Goal: Task Accomplishment & Management: Use online tool/utility

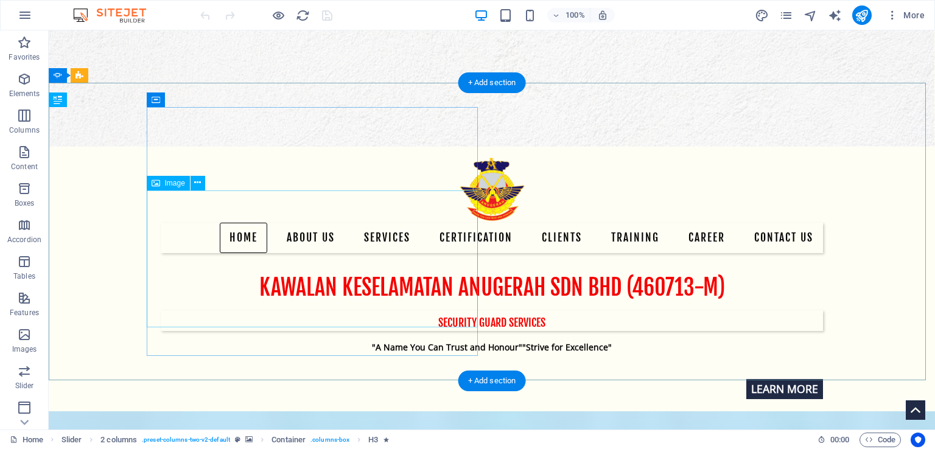
scroll to position [122, 0]
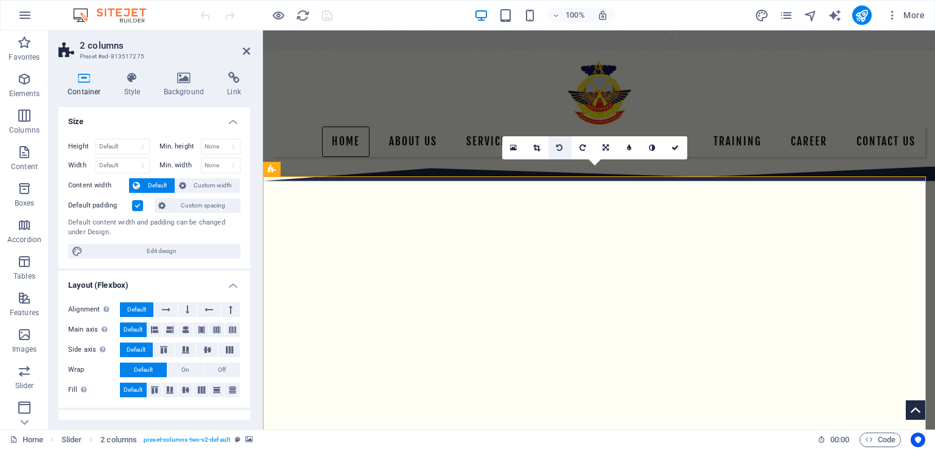
scroll to position [134, 0]
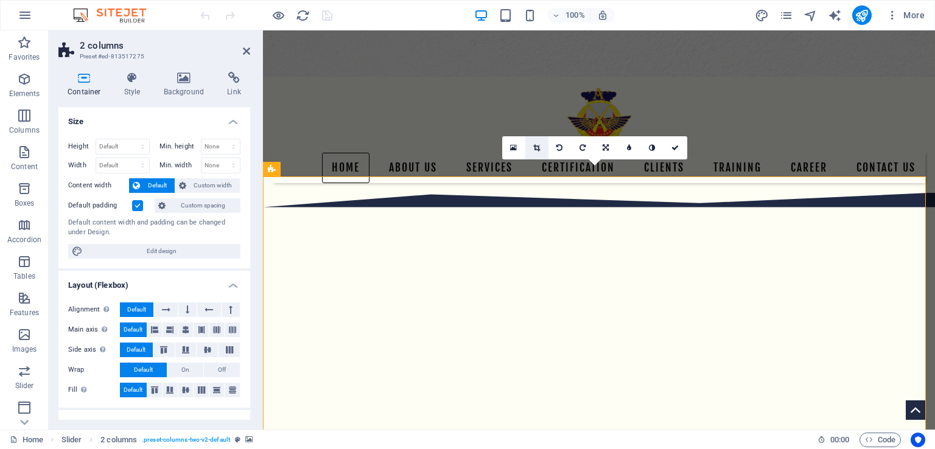
click at [540, 149] on link at bounding box center [536, 147] width 23 height 23
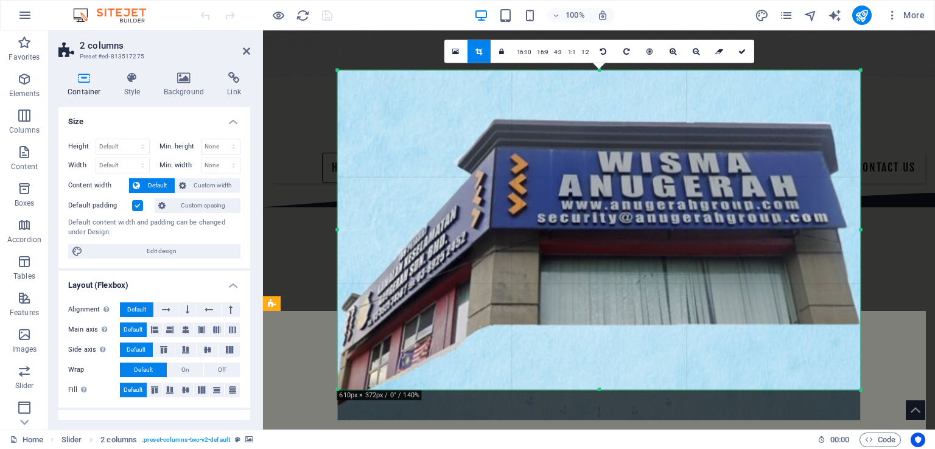
drag, startPoint x: 339, startPoint y: 69, endPoint x: 335, endPoint y: 51, distance: 19.2
click at [335, 51] on div "Drag here to replace the existing content. Press “Ctrl” if you want to create a…" at bounding box center [599, 229] width 672 height 399
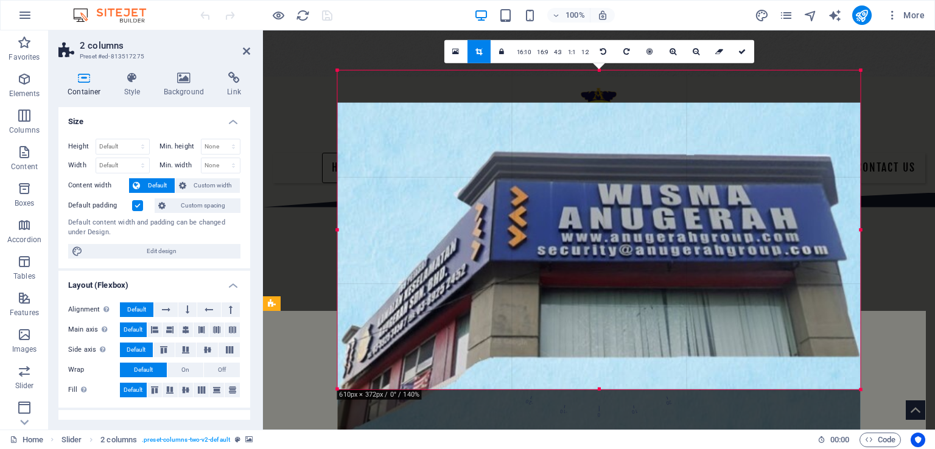
drag, startPoint x: 564, startPoint y: 222, endPoint x: 562, endPoint y: 255, distance: 33.0
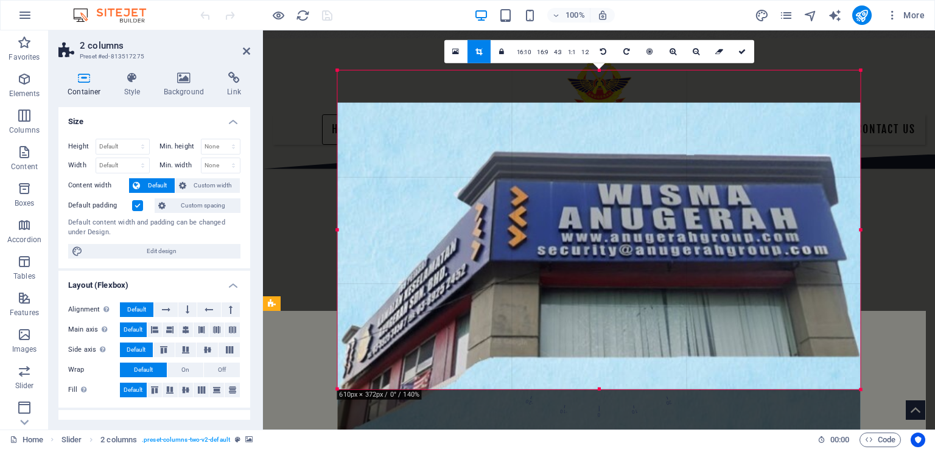
click at [562, 255] on div at bounding box center [598, 278] width 523 height 350
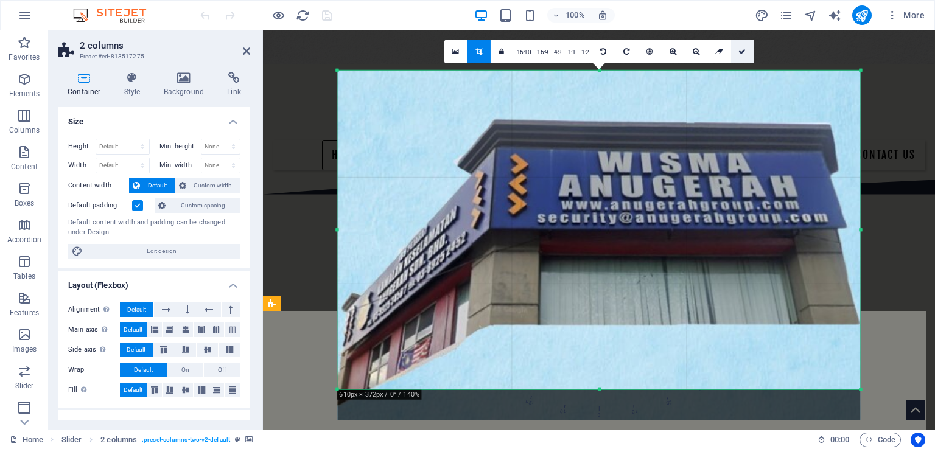
drag, startPoint x: 740, startPoint y: 52, endPoint x: 336, endPoint y: 275, distance: 461.9
click at [740, 52] on icon at bounding box center [742, 51] width 7 height 7
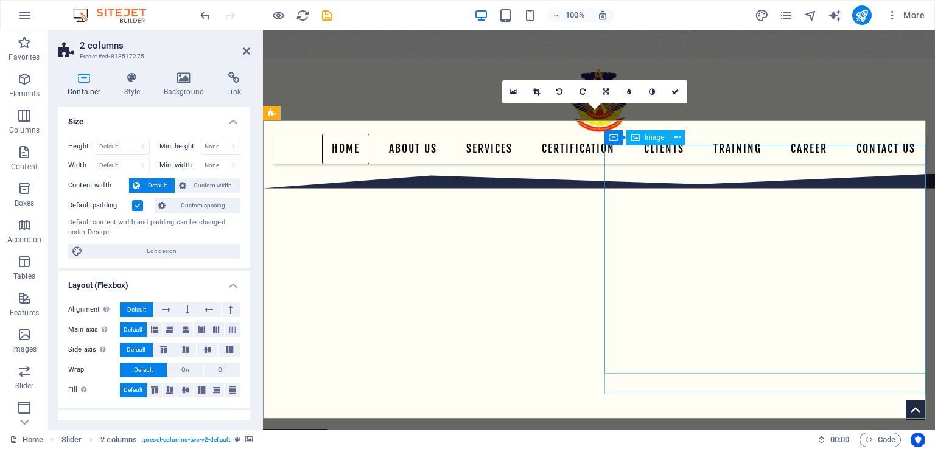
scroll to position [73, 0]
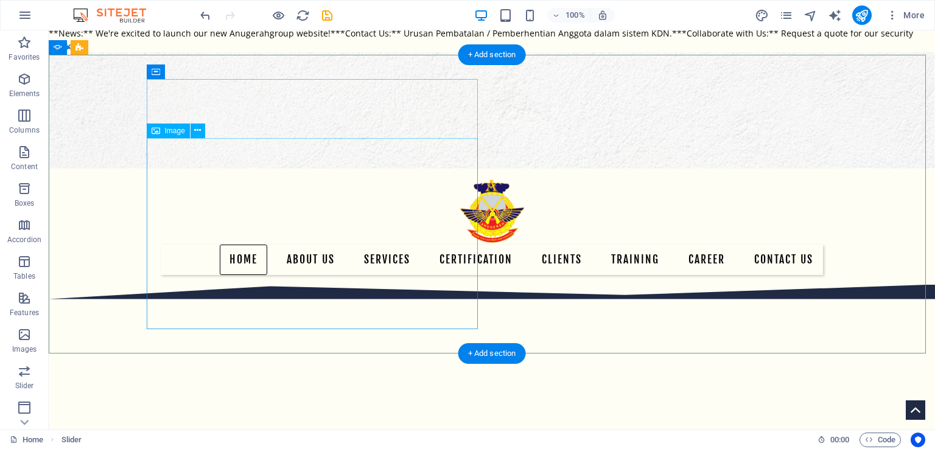
scroll to position [244, 0]
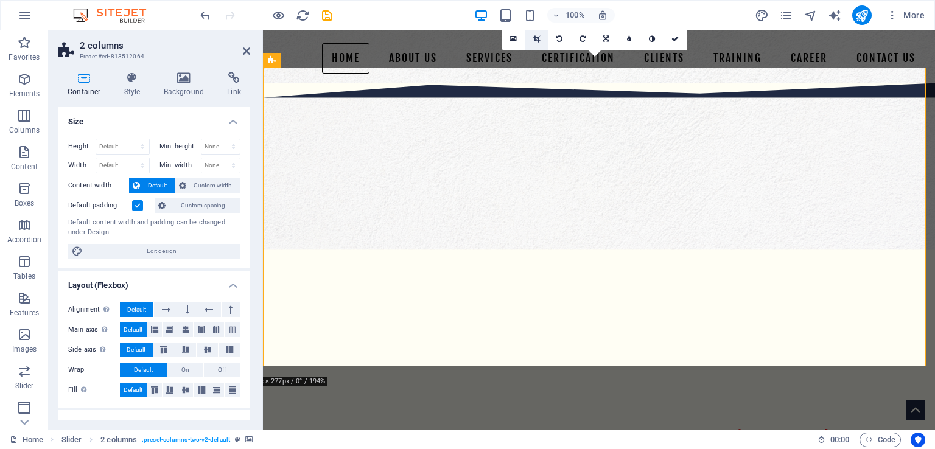
click at [537, 37] on icon at bounding box center [536, 38] width 7 height 7
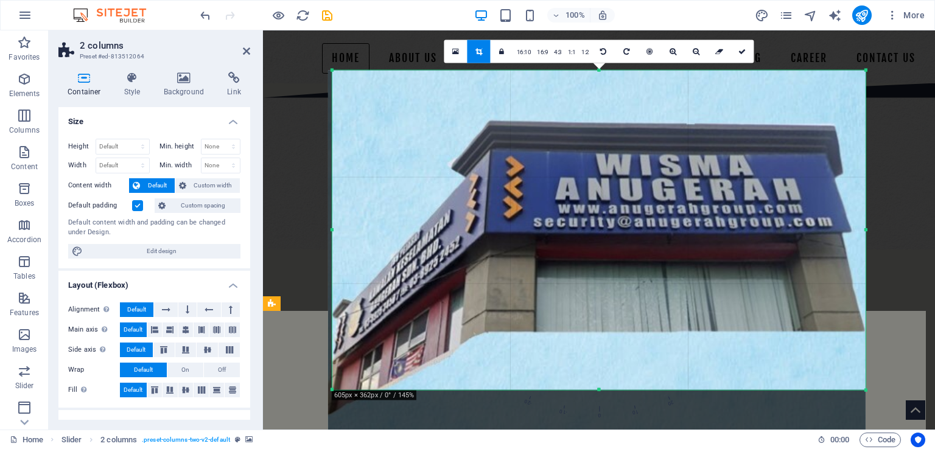
drag, startPoint x: 331, startPoint y: 69, endPoint x: 335, endPoint y: 49, distance: 21.1
click at [335, 49] on div "Drag here to replace the existing content. Press “Ctrl” if you want to create a…" at bounding box center [599, 229] width 672 height 399
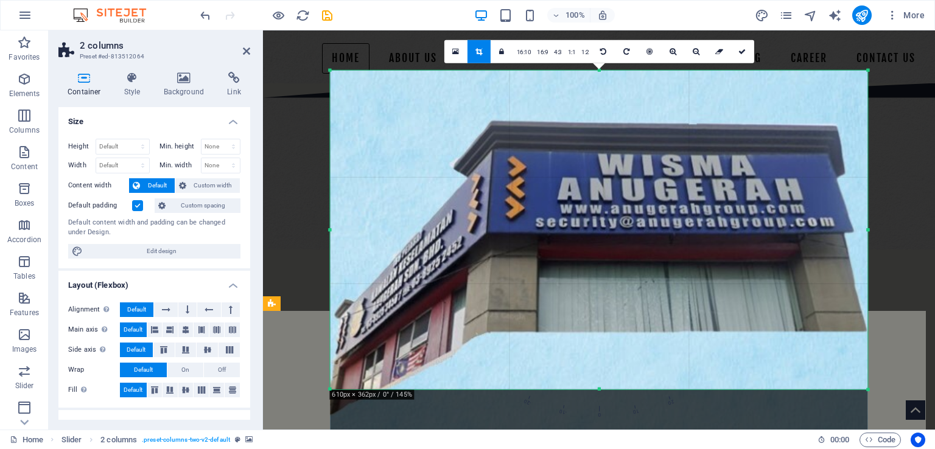
click at [330, 234] on div "180 170 160 150 140 130 120 110 100 90 80 70 60 50 40 30 20 10 0 -10 -20 -30 -4…" at bounding box center [599, 230] width 538 height 319
drag, startPoint x: 599, startPoint y: 390, endPoint x: 583, endPoint y: 443, distance: 55.5
click at [583, 430] on section "Favorites Elements Columns Content Boxes Accordion Tables Features Images Slide…" at bounding box center [467, 229] width 935 height 399
click at [580, 262] on div at bounding box center [599, 251] width 538 height 360
drag, startPoint x: 597, startPoint y: 390, endPoint x: 595, endPoint y: 398, distance: 8.3
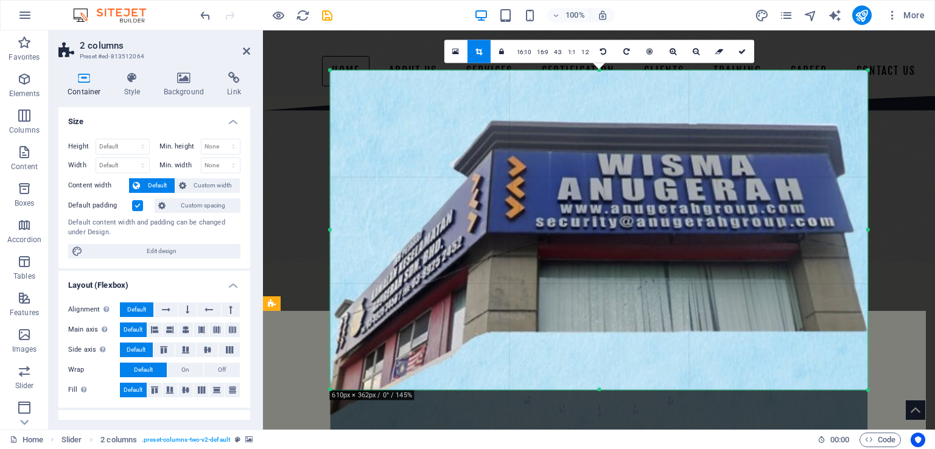
click at [595, 390] on div "180 170 160 150 140 130 120 110 100 90 80 70 60 50 40 30 20 10 0 -10 -20 -30 -4…" at bounding box center [599, 231] width 538 height 320
drag, startPoint x: 331, startPoint y: 390, endPoint x: 384, endPoint y: 334, distance: 77.1
click at [330, 390] on div "180 170 160 150 140 130 120 110 100 90 80 70 60 50 40 30 20 10 0 -10 -20 -30 -4…" at bounding box center [599, 231] width 538 height 320
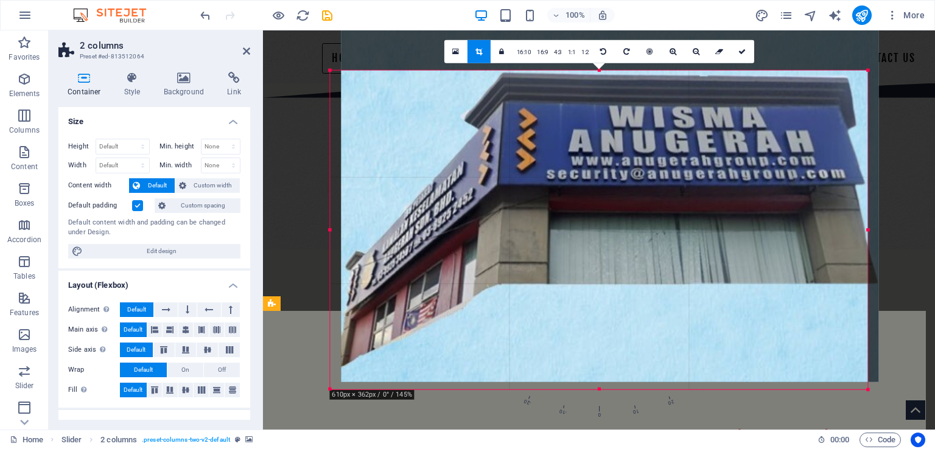
drag, startPoint x: 400, startPoint y: 320, endPoint x: 412, endPoint y: 271, distance: 50.1
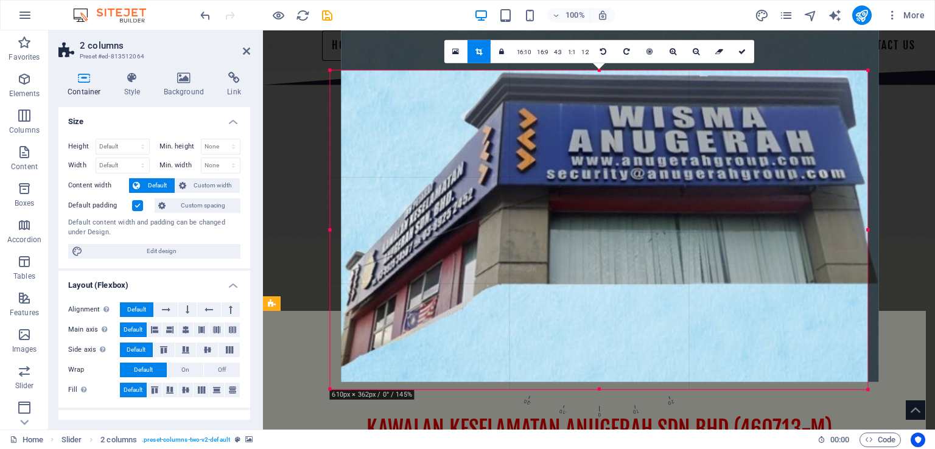
click at [412, 271] on div at bounding box center [610, 203] width 538 height 360
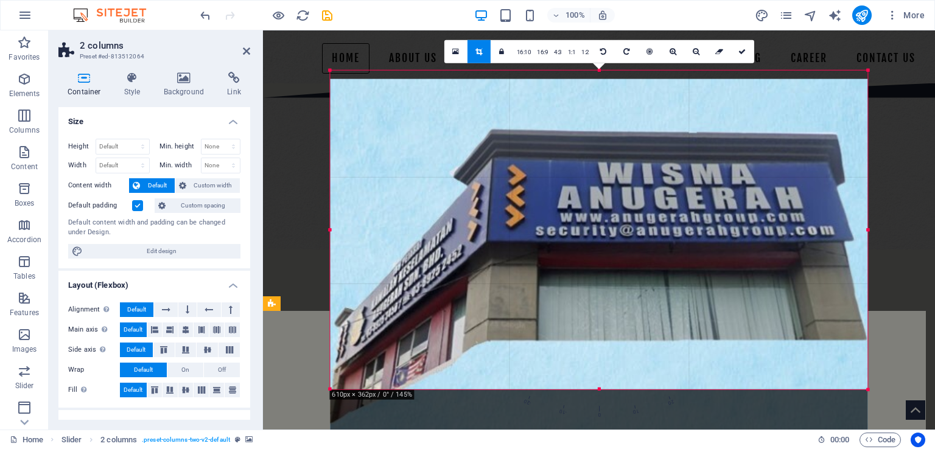
drag, startPoint x: 409, startPoint y: 271, endPoint x: 405, endPoint y: 331, distance: 59.8
click at [405, 331] on div at bounding box center [599, 259] width 538 height 360
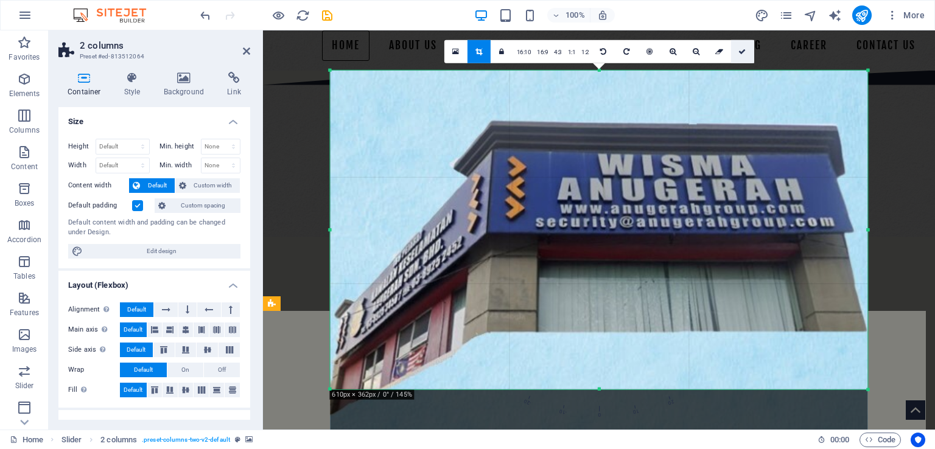
drag, startPoint x: 747, startPoint y: 52, endPoint x: 477, endPoint y: 295, distance: 363.9
click at [747, 52] on link at bounding box center [742, 51] width 23 height 23
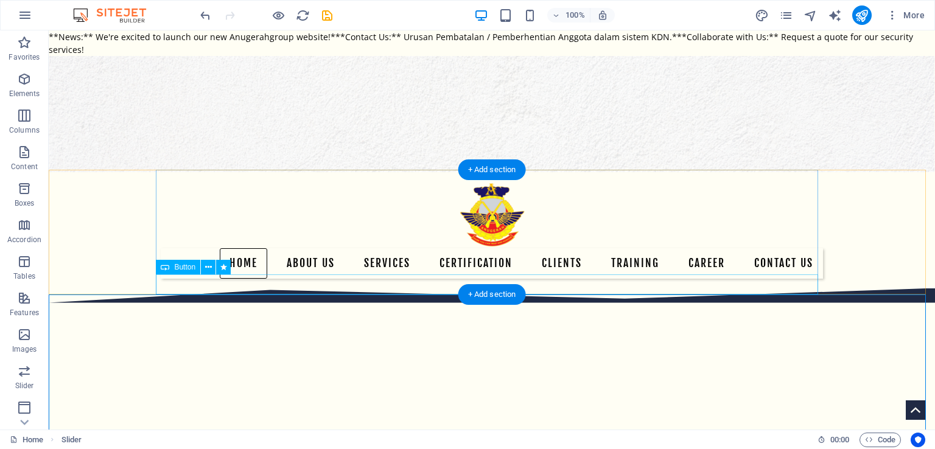
scroll to position [122, 0]
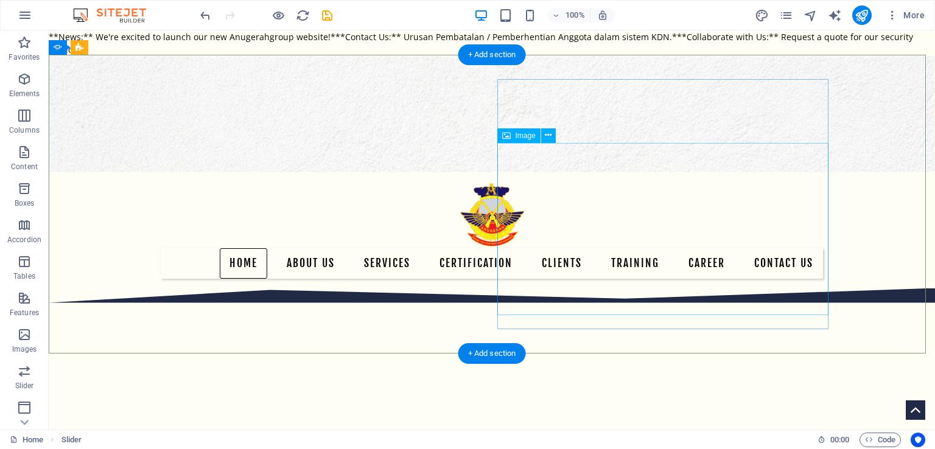
scroll to position [244, 0]
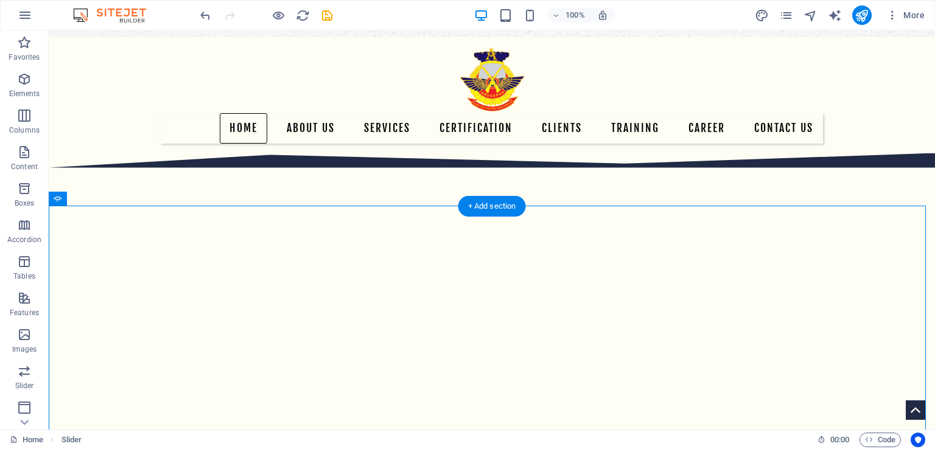
scroll to position [0, 0]
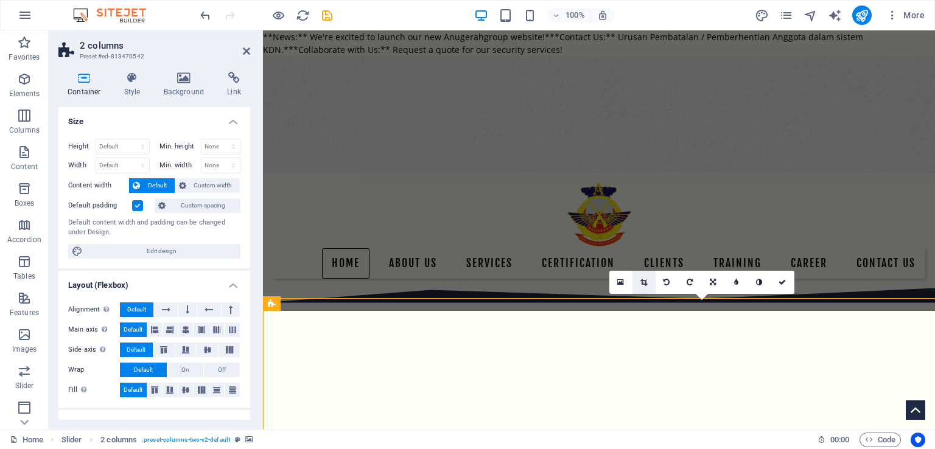
drag, startPoint x: 643, startPoint y: 281, endPoint x: 245, endPoint y: 214, distance: 403.2
click at [643, 281] on icon at bounding box center [644, 282] width 7 height 7
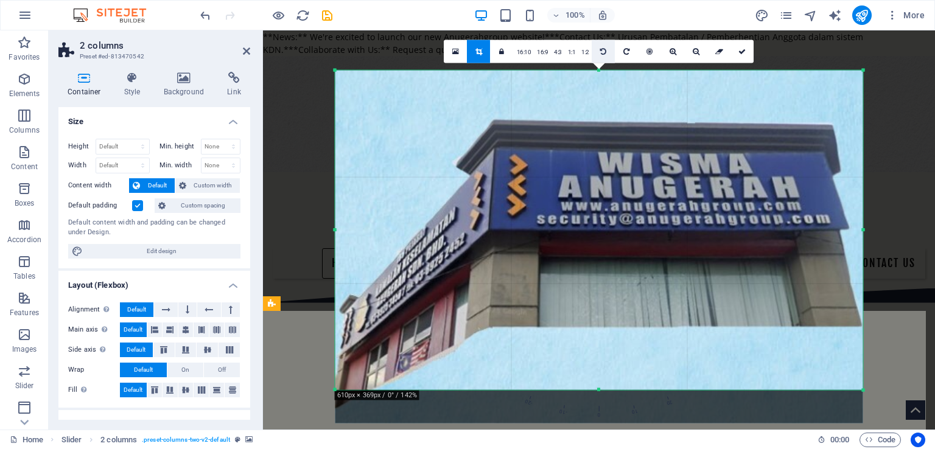
drag, startPoint x: 599, startPoint y: 68, endPoint x: 604, endPoint y: 47, distance: 21.3
click at [604, 71] on div "180 170 160 150 140 130 120 110 100 90 80 70 60 50 40 30 20 10 0 -10 -20 -30 -4…" at bounding box center [599, 231] width 528 height 320
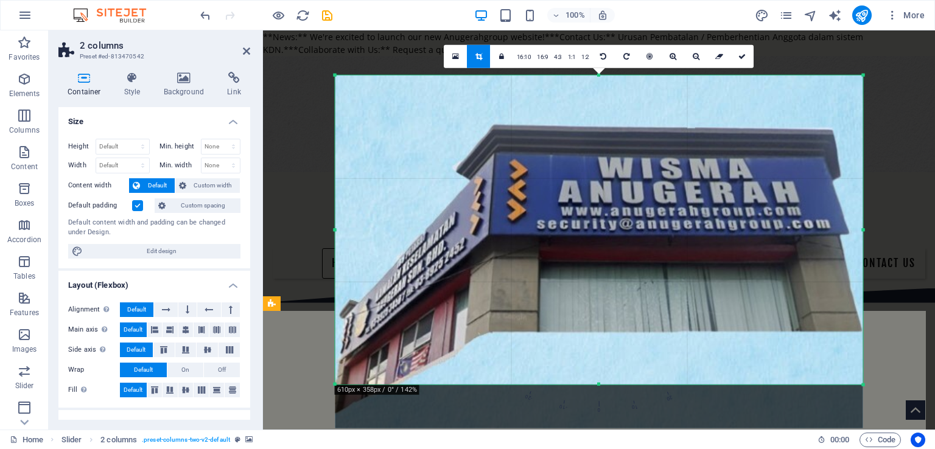
drag, startPoint x: 599, startPoint y: 390, endPoint x: 597, endPoint y: 380, distance: 9.9
click at [597, 380] on div "180 170 160 150 140 130 120 110 100 90 80 70 60 50 40 30 20 10 0 -10 -20 -30 -4…" at bounding box center [599, 230] width 528 height 309
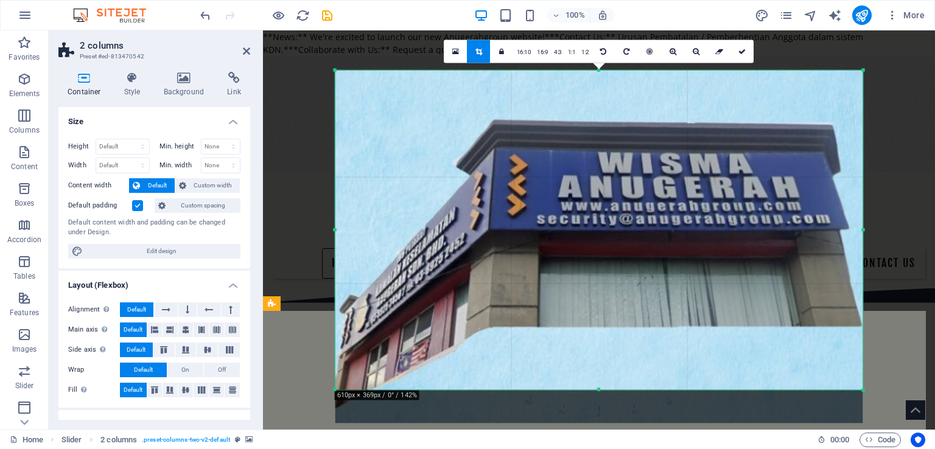
drag, startPoint x: 597, startPoint y: 384, endPoint x: 599, endPoint y: 412, distance: 27.4
click at [599, 390] on div "180 170 160 150 140 130 120 110 100 90 80 70 60 50 40 30 20 10 0 -10 -20 -30 -4…" at bounding box center [599, 231] width 528 height 320
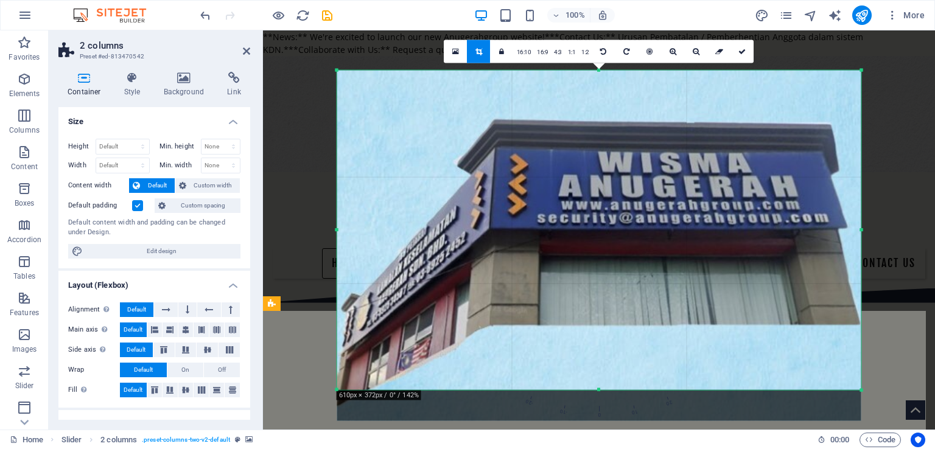
click at [859, 390] on div "180 170 160 150 140 130 120 110 100 90 80 70 60 50 40 30 20 10 0 -10 -20 -30 -4…" at bounding box center [599, 231] width 524 height 320
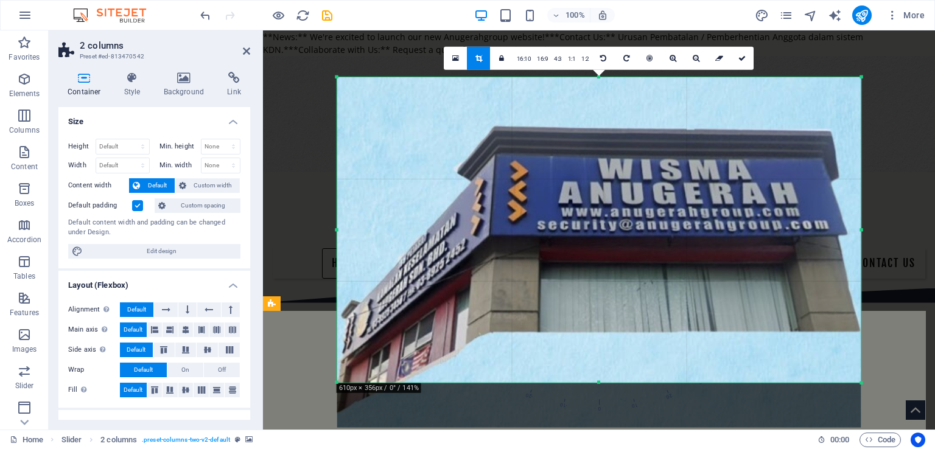
drag, startPoint x: 599, startPoint y: 392, endPoint x: 601, endPoint y: 376, distance: 15.9
click at [601, 376] on div "180 170 160 150 140 130 120 110 100 90 80 70 60 50 40 30 20 10 0 -10 -20 -30 -4…" at bounding box center [599, 230] width 524 height 306
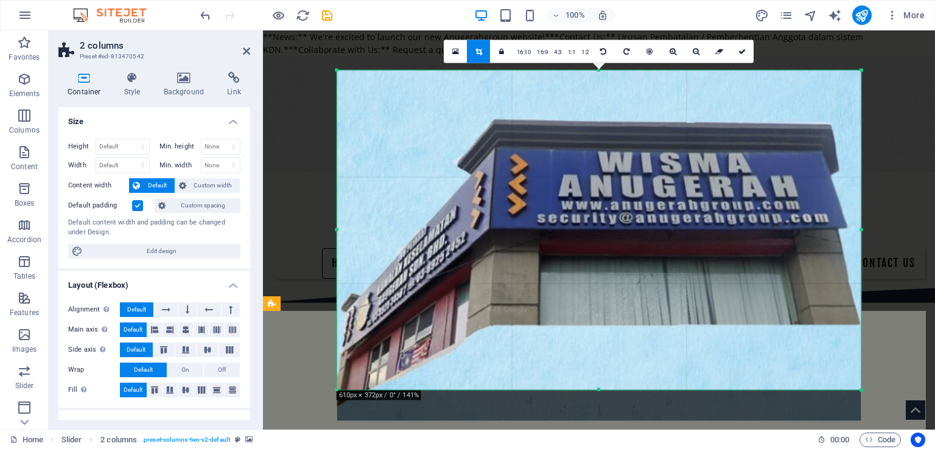
drag, startPoint x: 601, startPoint y: 381, endPoint x: 597, endPoint y: 424, distance: 43.4
click at [597, 390] on div "180 170 160 150 140 130 120 110 100 90 80 70 60 50 40 30 20 10 0 -10 -20 -30 -4…" at bounding box center [599, 231] width 524 height 320
click at [585, 55] on link "1:2" at bounding box center [585, 52] width 14 height 23
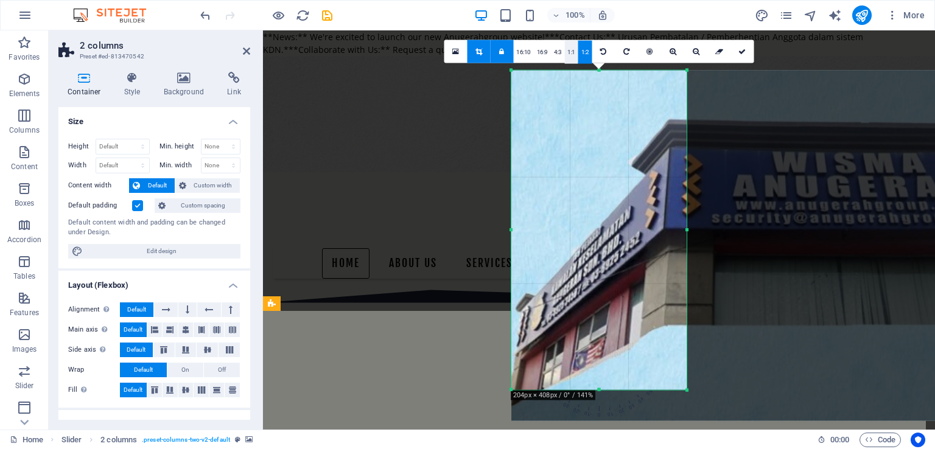
click at [565, 52] on link "1:1" at bounding box center [571, 52] width 14 height 23
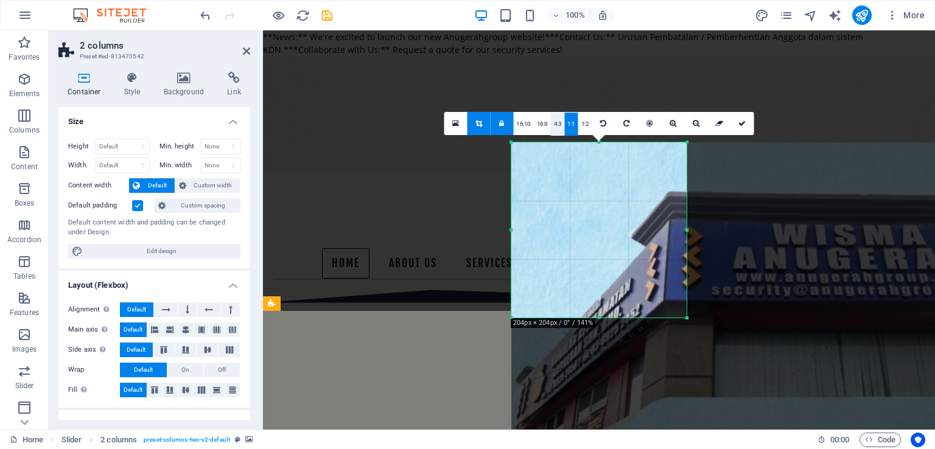
click at [557, 125] on link "4:3" at bounding box center [558, 124] width 14 height 23
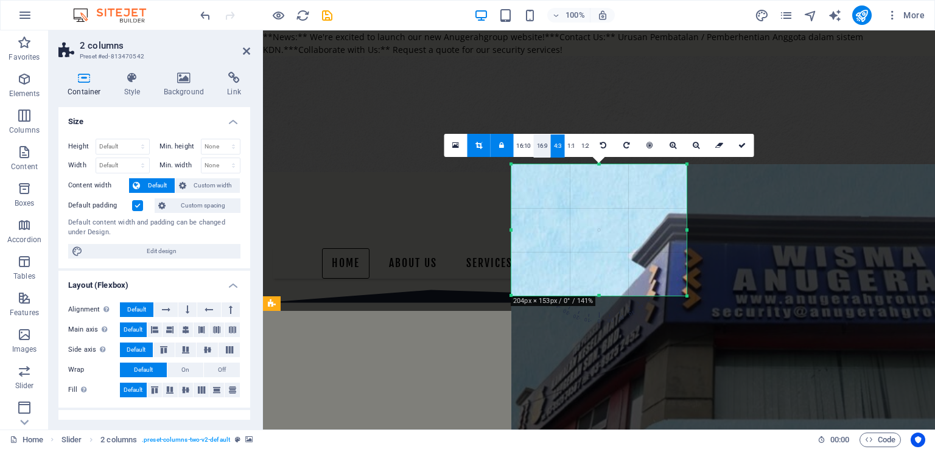
click at [543, 141] on link "16:9" at bounding box center [542, 146] width 17 height 23
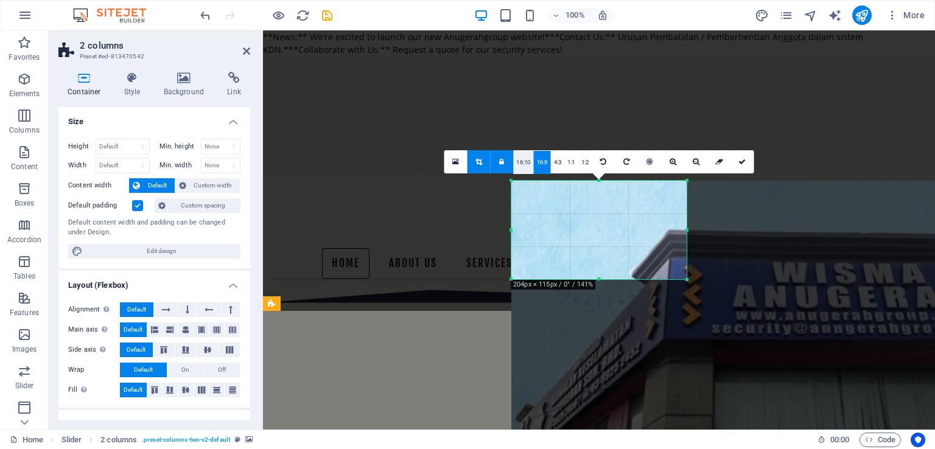
click at [525, 159] on link "16:10" at bounding box center [523, 162] width 21 height 23
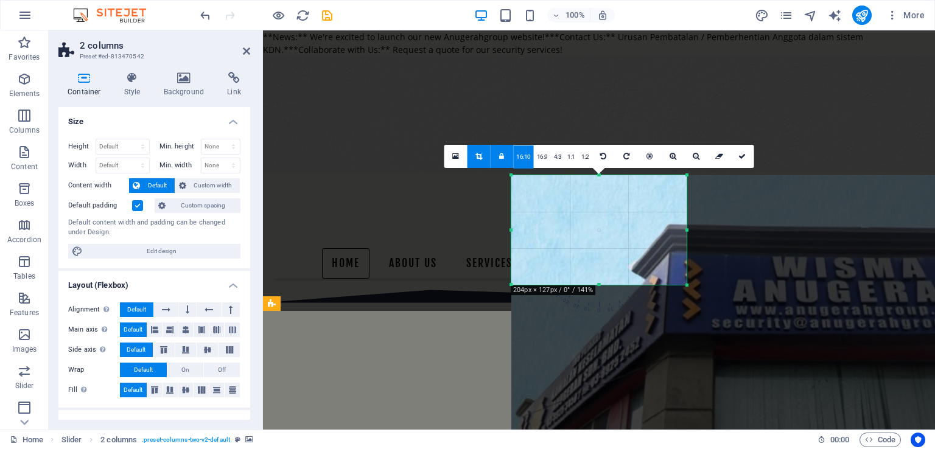
click at [525, 160] on link "16:10" at bounding box center [523, 157] width 21 height 23
click at [476, 161] on link at bounding box center [478, 156] width 23 height 23
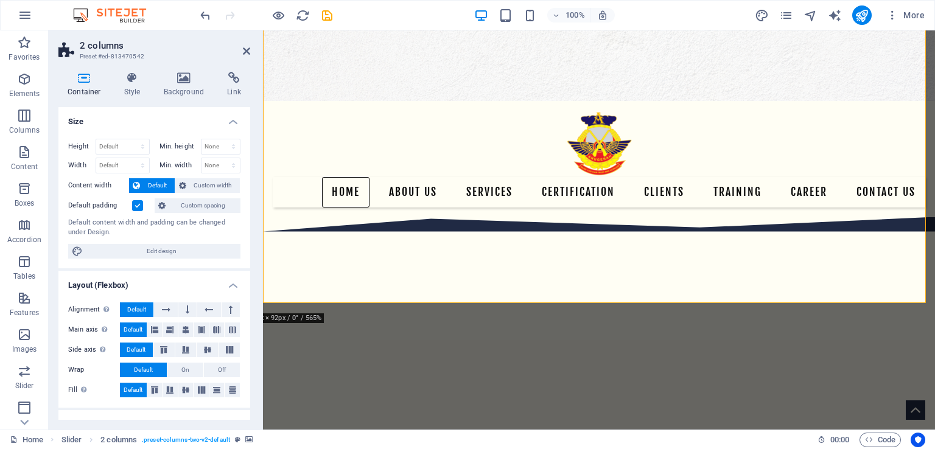
scroll to position [304, 0]
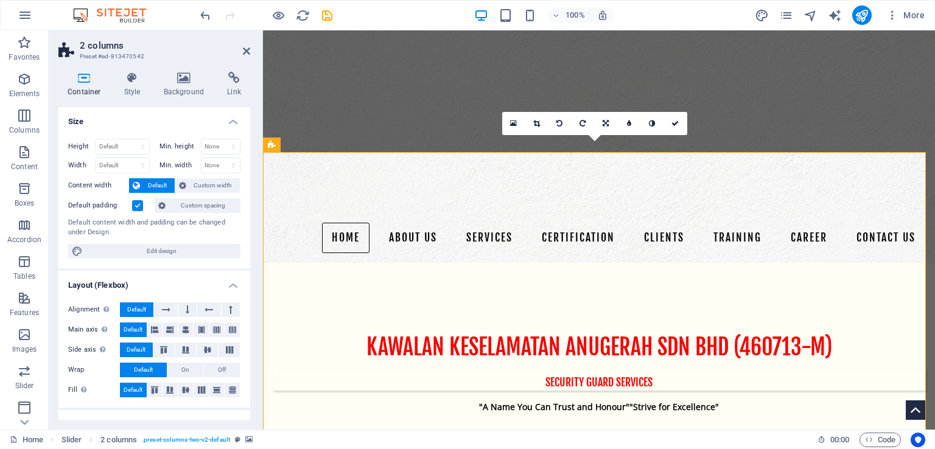
scroll to position [122, 0]
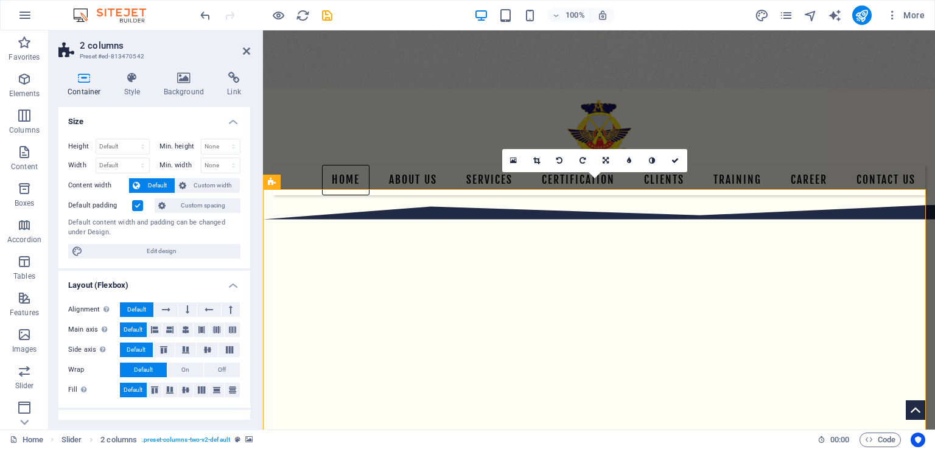
click at [538, 162] on icon at bounding box center [536, 160] width 7 height 7
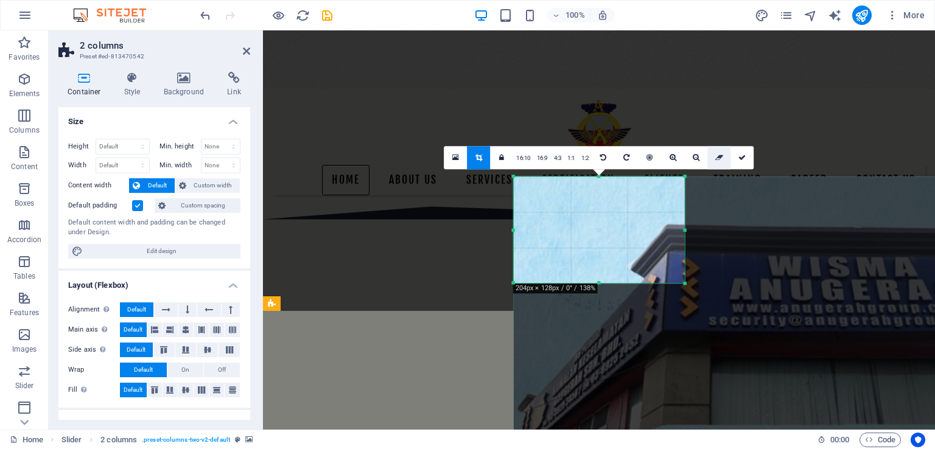
click at [720, 158] on icon at bounding box center [719, 157] width 8 height 7
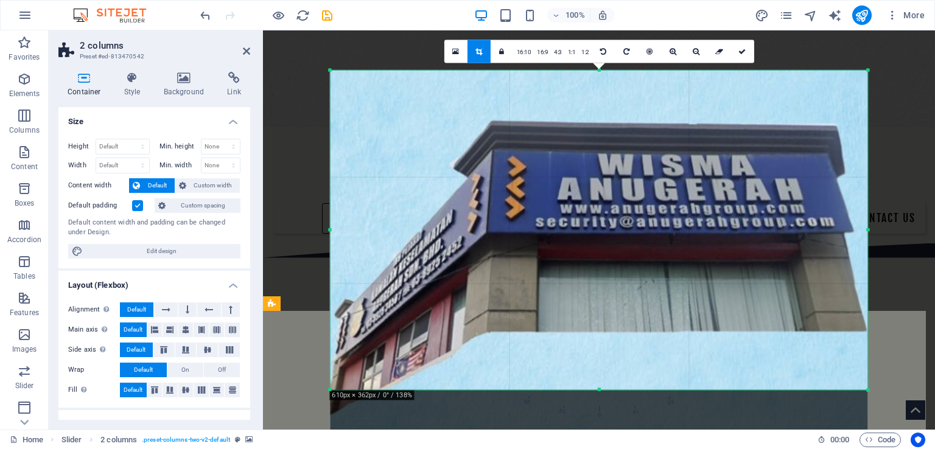
drag, startPoint x: 599, startPoint y: 390, endPoint x: 597, endPoint y: 411, distance: 21.4
click at [597, 390] on div "180 170 160 150 140 130 120 110 100 90 80 70 60 50 40 30 20 10 0 -10 -20 -30 -4…" at bounding box center [599, 231] width 538 height 320
drag, startPoint x: 743, startPoint y: 51, endPoint x: 384, endPoint y: 248, distance: 409.8
click at [743, 51] on icon at bounding box center [742, 51] width 7 height 7
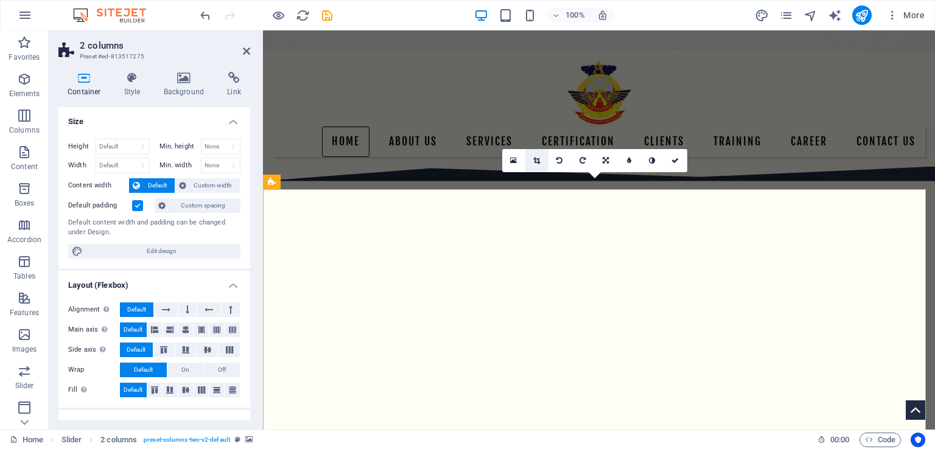
click at [541, 161] on link at bounding box center [536, 160] width 23 height 23
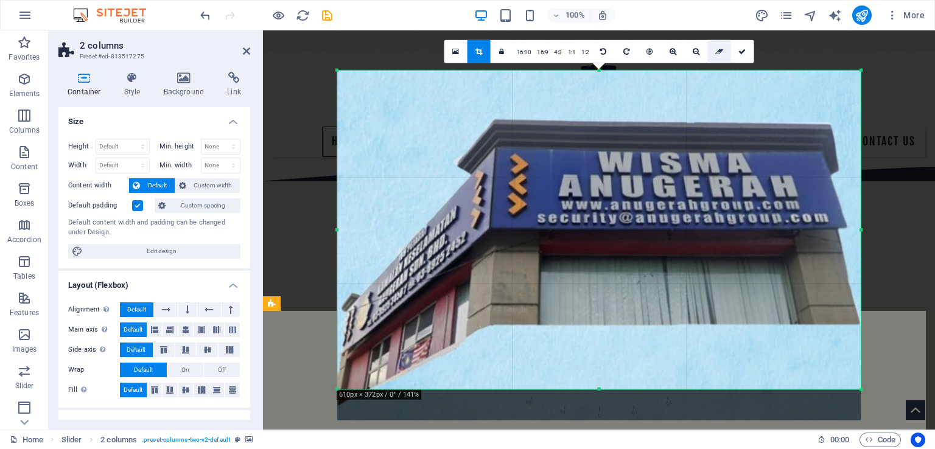
click at [720, 49] on icon at bounding box center [719, 51] width 8 height 7
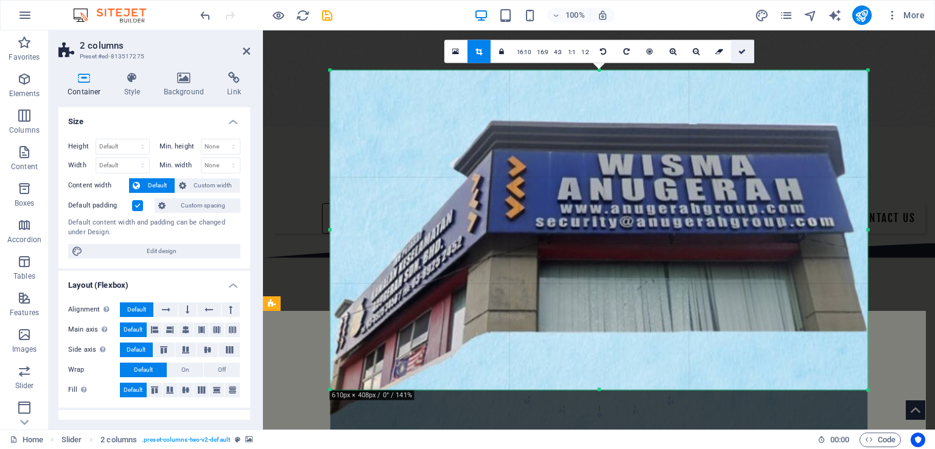
drag, startPoint x: 743, startPoint y: 52, endPoint x: 139, endPoint y: 323, distance: 661.7
click at [743, 52] on icon at bounding box center [742, 51] width 7 height 7
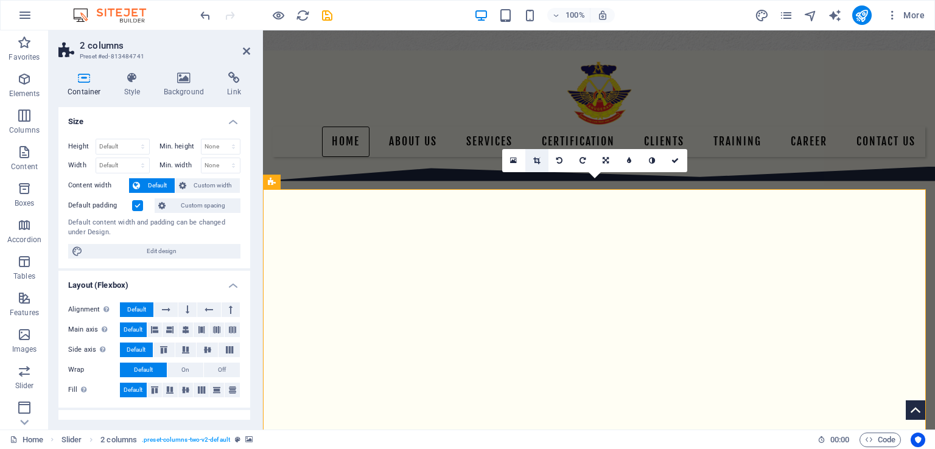
click at [538, 164] on icon at bounding box center [536, 160] width 7 height 7
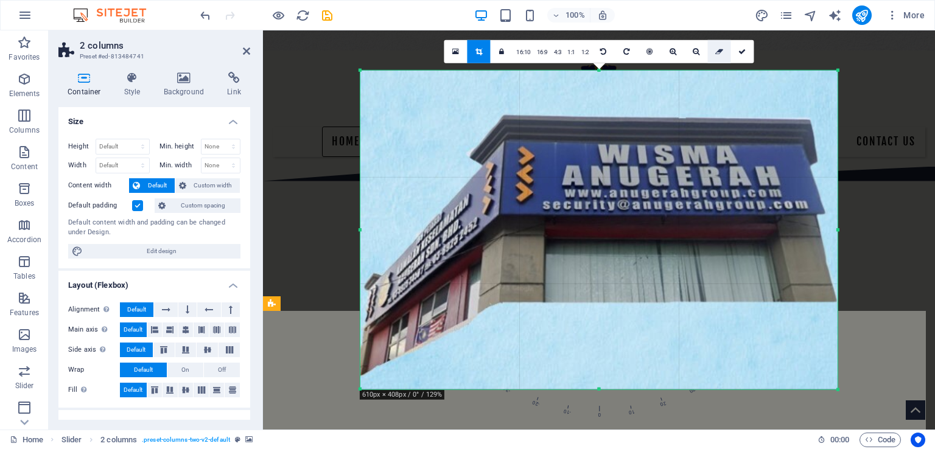
click at [717, 49] on icon at bounding box center [719, 51] width 8 height 7
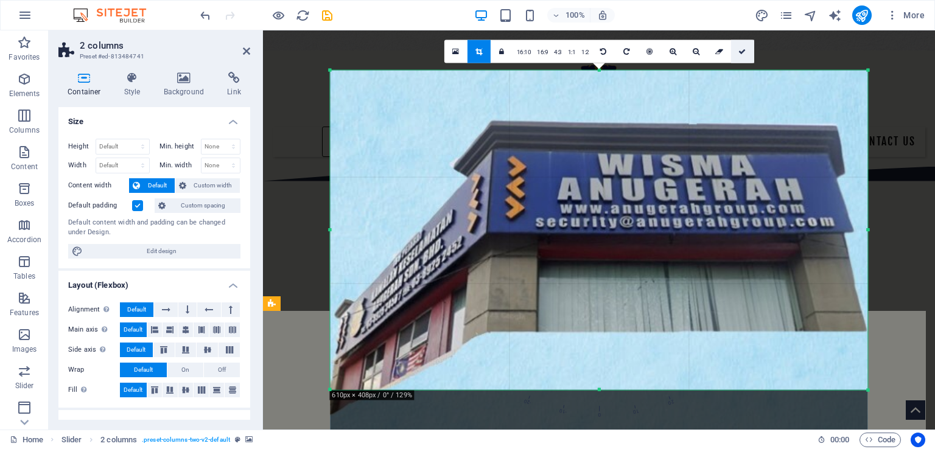
click at [743, 54] on icon at bounding box center [742, 51] width 7 height 7
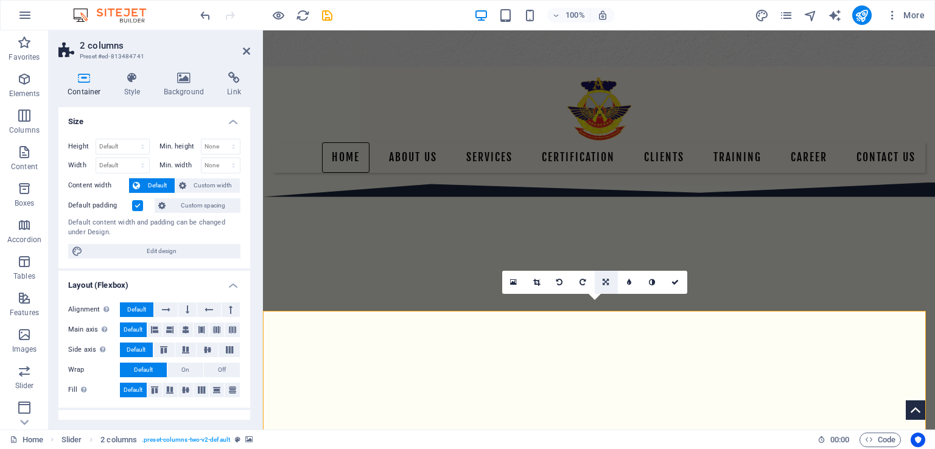
scroll to position [0, 0]
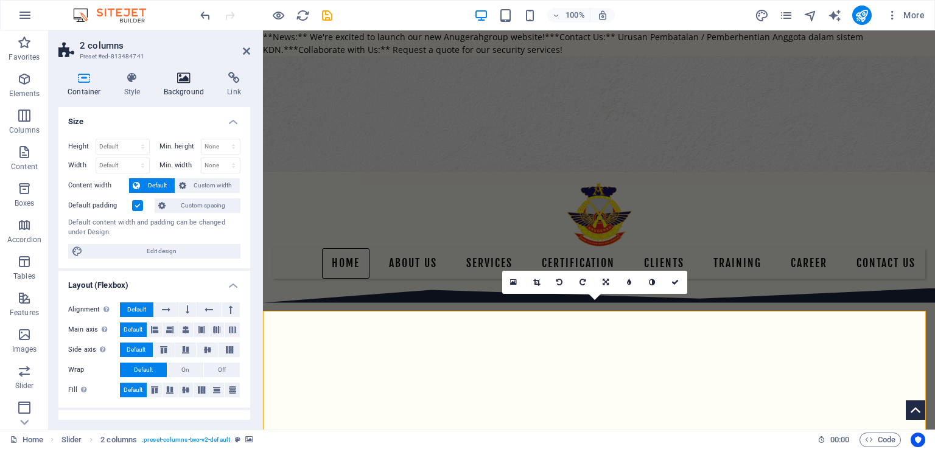
click at [183, 80] on icon at bounding box center [184, 78] width 59 height 12
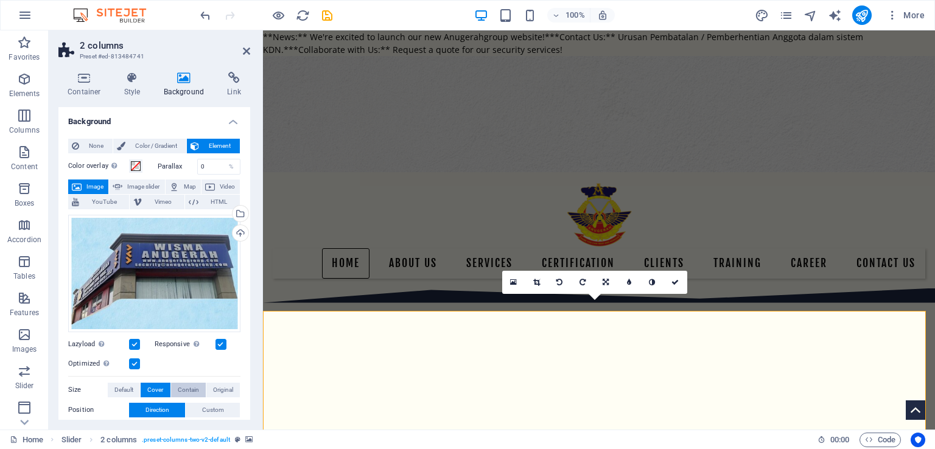
click at [189, 386] on span "Contain" at bounding box center [188, 390] width 21 height 15
click at [216, 386] on span "Original" at bounding box center [223, 390] width 20 height 15
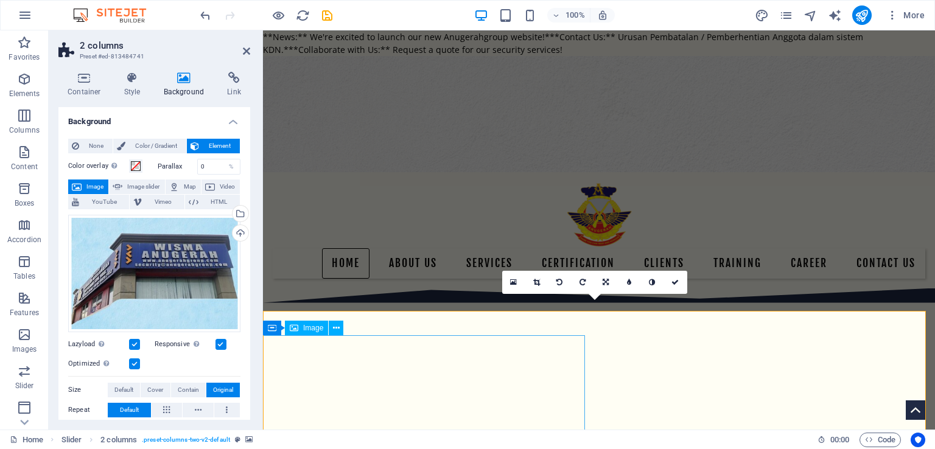
scroll to position [183, 0]
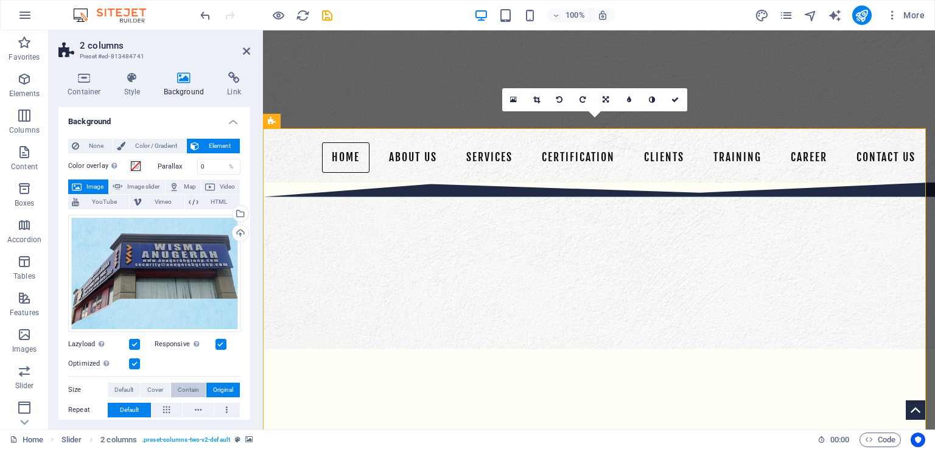
click at [187, 386] on span "Contain" at bounding box center [188, 390] width 21 height 15
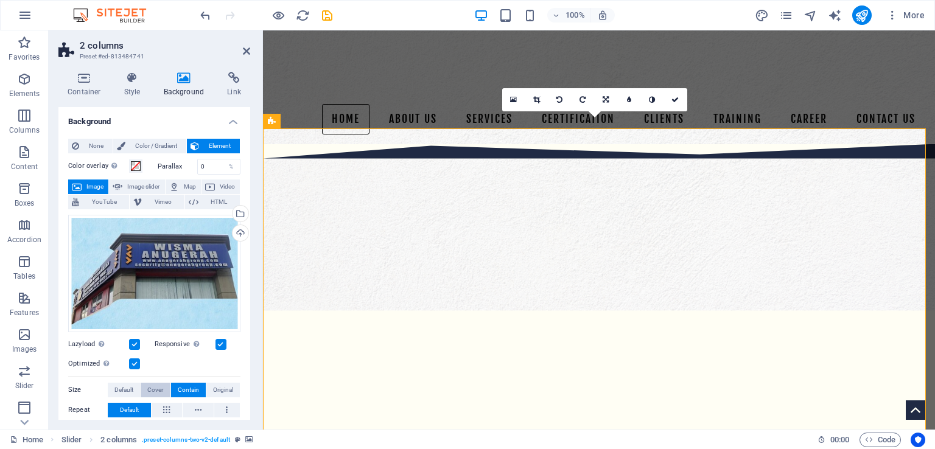
click at [149, 387] on span "Cover" at bounding box center [155, 390] width 16 height 15
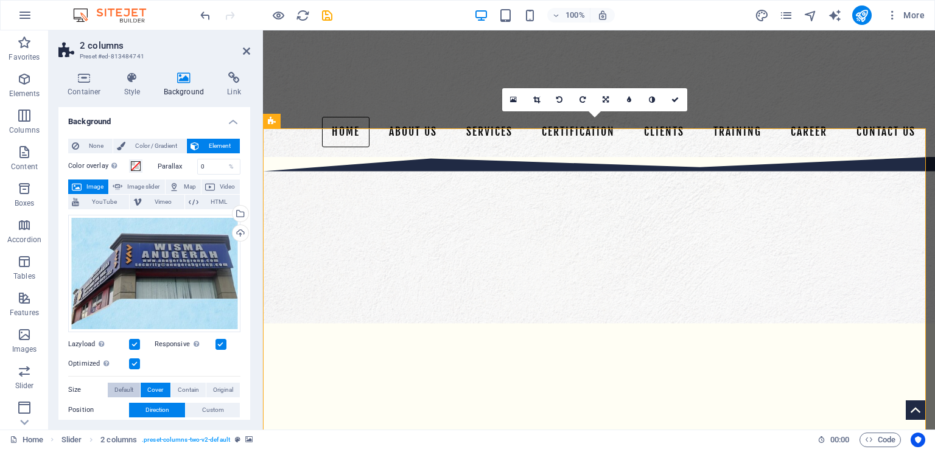
click at [120, 387] on span "Default" at bounding box center [123, 390] width 19 height 15
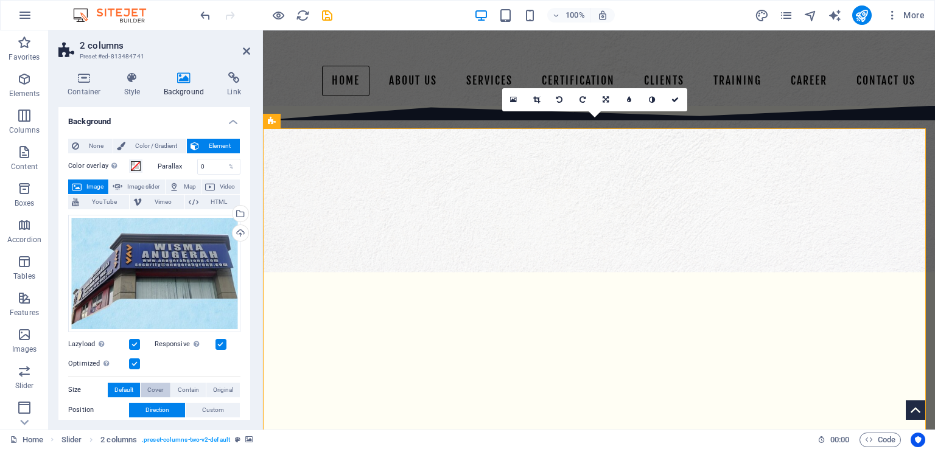
click at [155, 389] on span "Cover" at bounding box center [155, 390] width 16 height 15
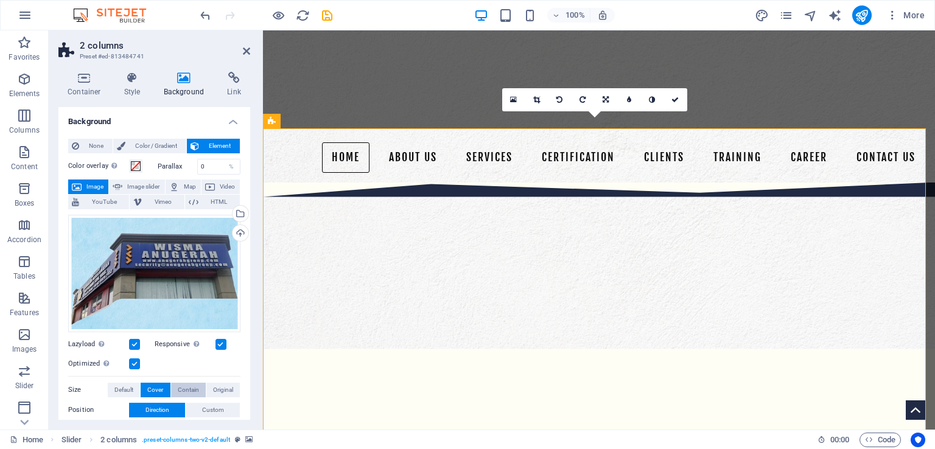
click at [195, 388] on span "Contain" at bounding box center [188, 390] width 21 height 15
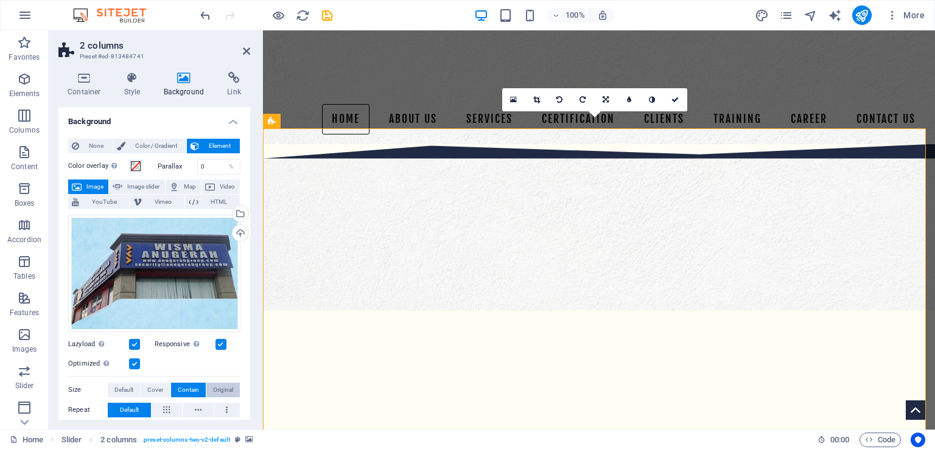
click at [227, 389] on span "Original" at bounding box center [223, 390] width 20 height 15
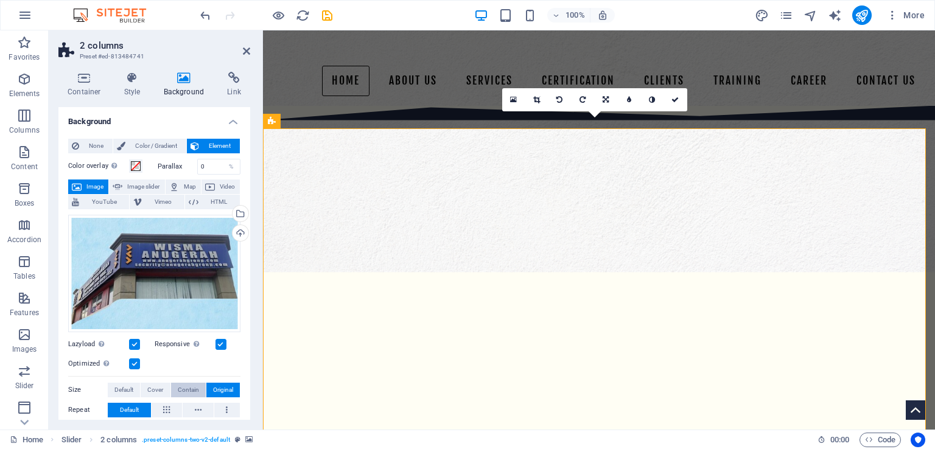
click at [193, 389] on span "Contain" at bounding box center [188, 390] width 21 height 15
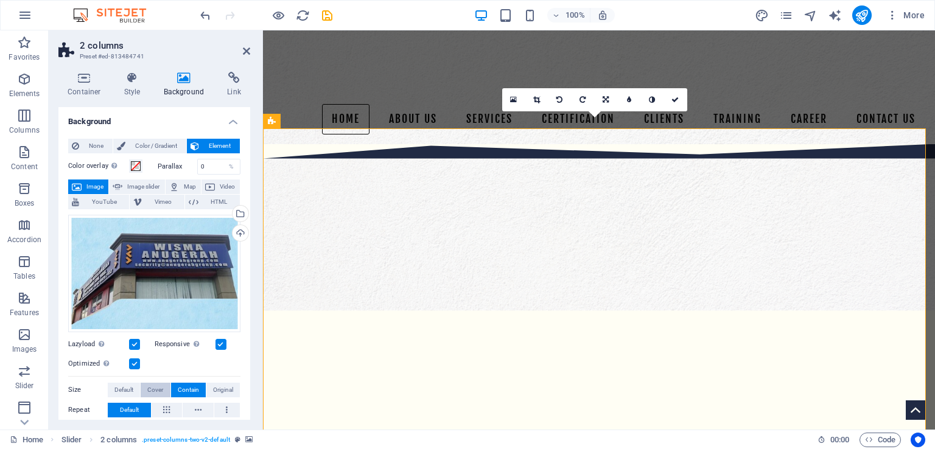
click at [141, 385] on button "Cover" at bounding box center [155, 390] width 29 height 15
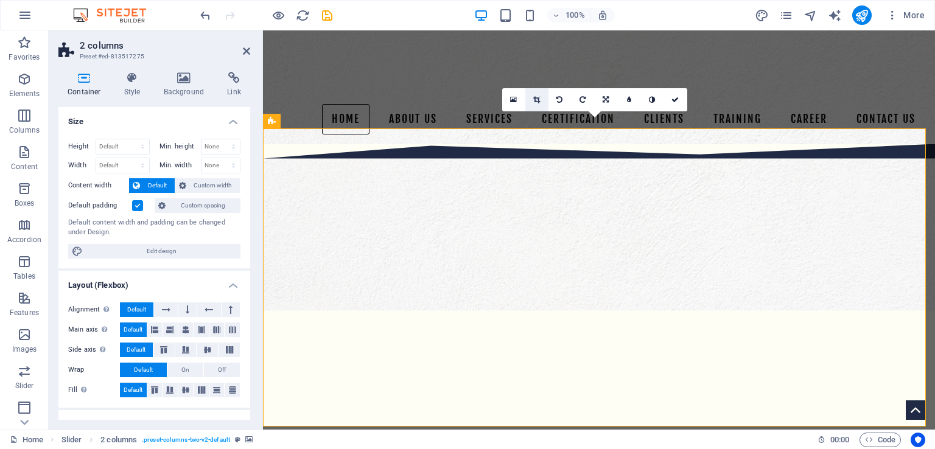
click at [533, 103] on icon at bounding box center [536, 99] width 7 height 7
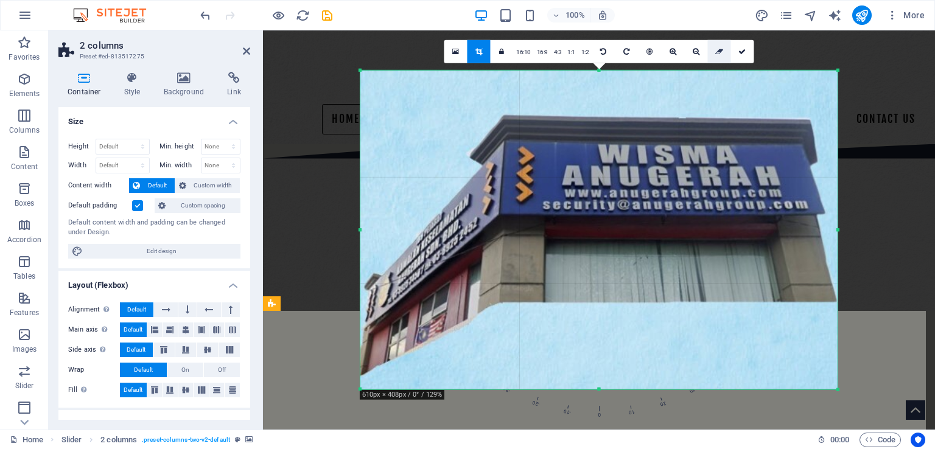
click at [720, 49] on icon at bounding box center [719, 51] width 8 height 7
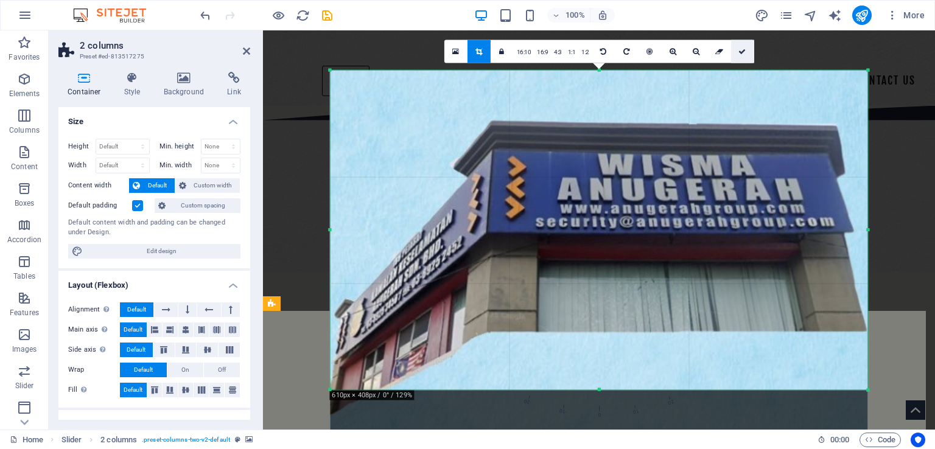
drag, startPoint x: 743, startPoint y: 57, endPoint x: 631, endPoint y: 236, distance: 211.4
click at [743, 57] on link at bounding box center [742, 51] width 23 height 23
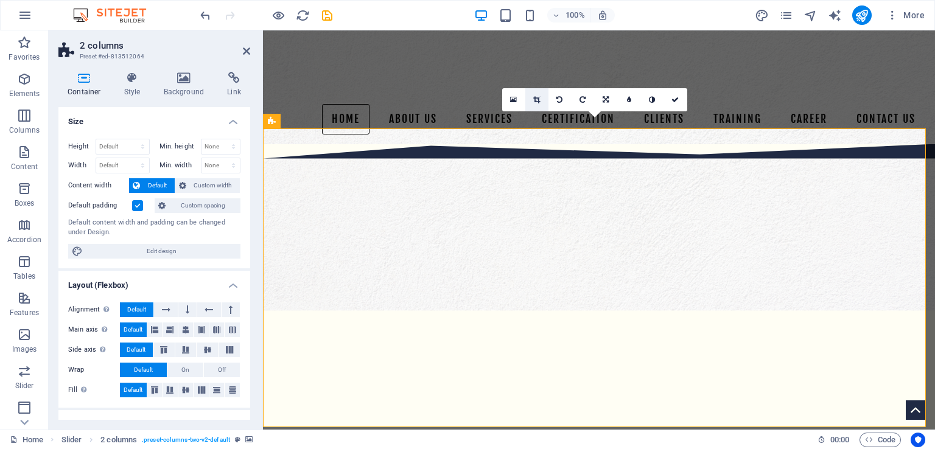
click at [533, 100] on icon at bounding box center [536, 99] width 7 height 7
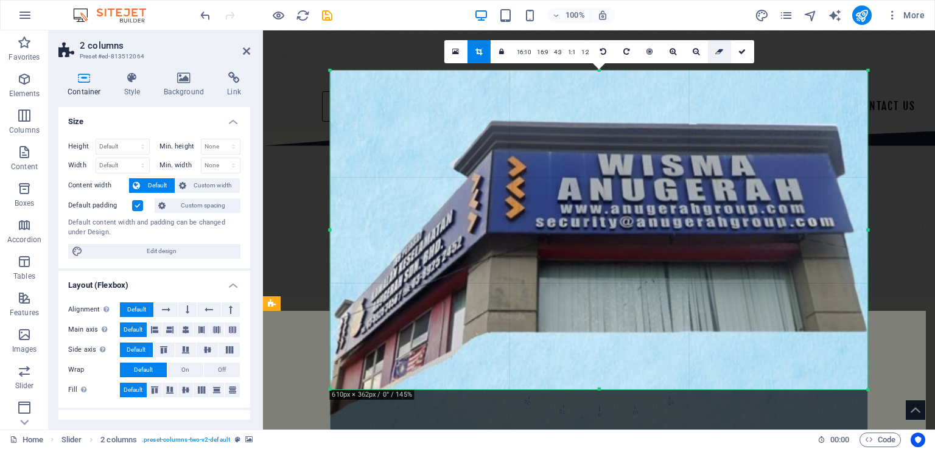
click at [718, 50] on icon at bounding box center [719, 51] width 8 height 7
click at [743, 51] on icon at bounding box center [742, 51] width 7 height 7
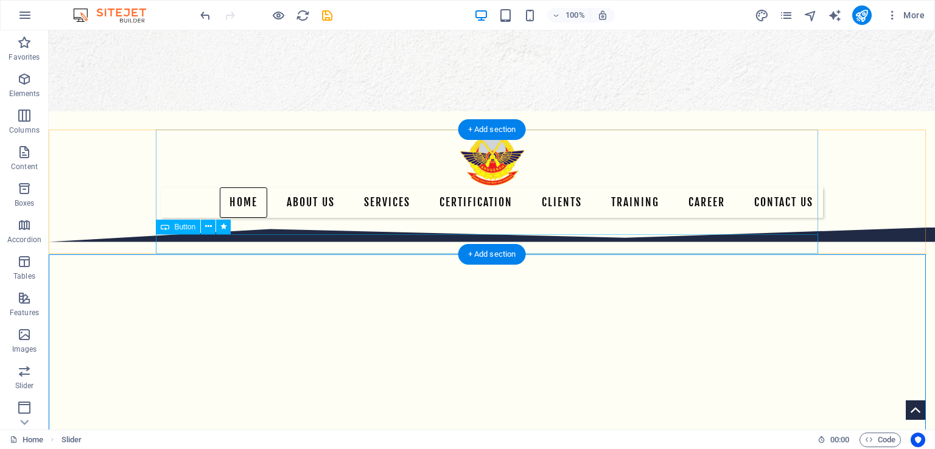
scroll to position [0, 0]
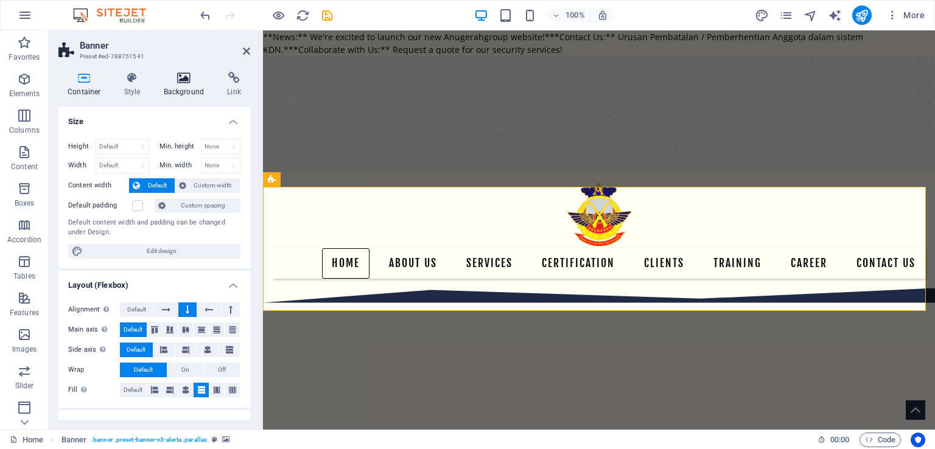
click at [175, 76] on icon at bounding box center [184, 78] width 59 height 12
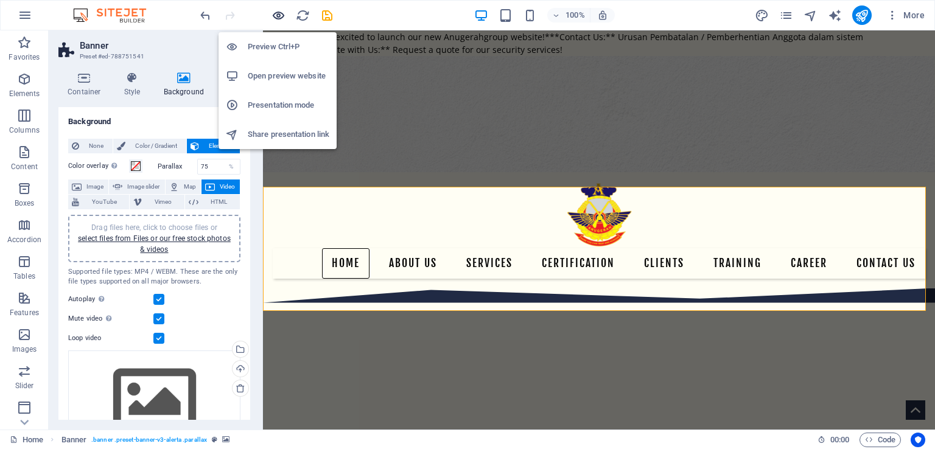
drag, startPoint x: 278, startPoint y: 15, endPoint x: 491, endPoint y: 255, distance: 321.3
click at [278, 15] on icon "button" at bounding box center [279, 16] width 14 height 14
